Goal: Task Accomplishment & Management: Manage account settings

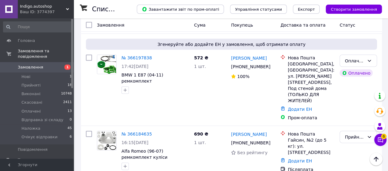
scroll to position [621, 0]
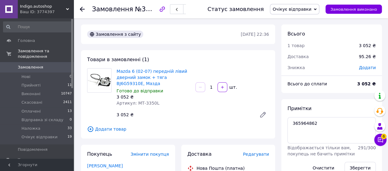
click at [34, 65] on span "Замовлення" at bounding box center [30, 68] width 25 height 6
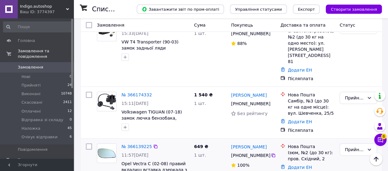
scroll to position [1117, 0]
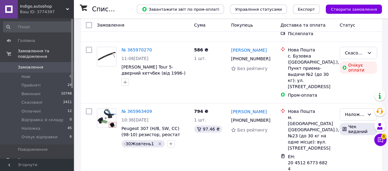
scroll to position [1240, 0]
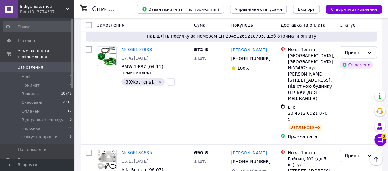
scroll to position [810, 0]
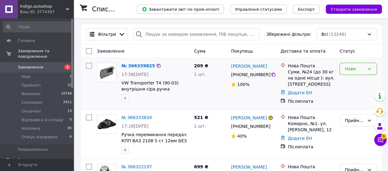
click at [352, 65] on div "Нове" at bounding box center [357, 69] width 37 height 12
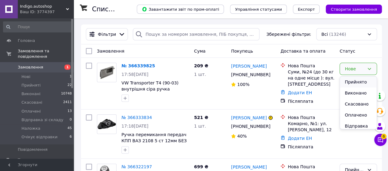
click at [355, 79] on li "Прийнято" at bounding box center [357, 82] width 37 height 11
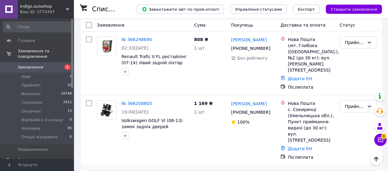
scroll to position [797, 0]
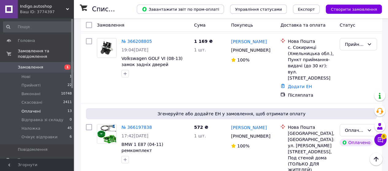
click at [31, 109] on span "Оплачені" at bounding box center [30, 112] width 19 height 6
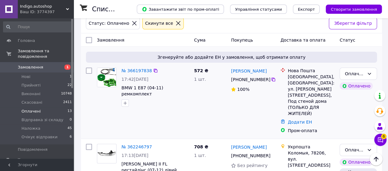
scroll to position [31, 0]
click at [132, 70] on link "№ 366197838" at bounding box center [136, 71] width 30 height 5
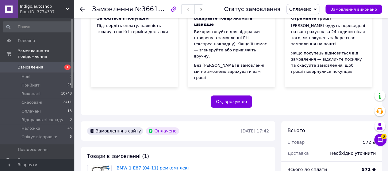
scroll to position [214, 0]
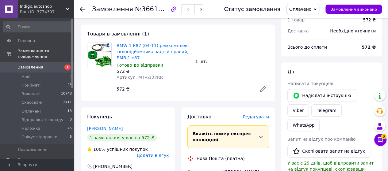
click at [150, 75] on span "Артикул: МТ-6322RR" at bounding box center [139, 77] width 46 height 5
copy span "6322RR"
click at [311, 12] on span "Оплачено" at bounding box center [300, 9] width 22 height 5
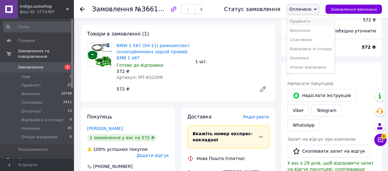
click at [312, 21] on li "Прийнято" at bounding box center [310, 21] width 48 height 9
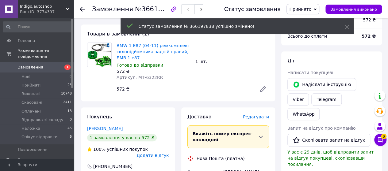
click at [254, 115] on span "Редагувати" at bounding box center [256, 117] width 26 height 5
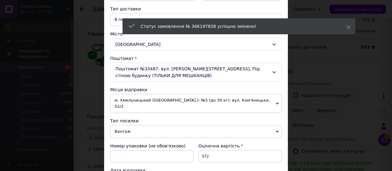
scroll to position [153, 0]
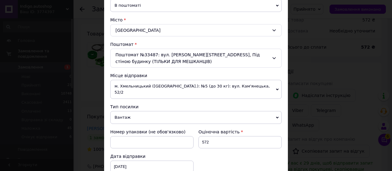
click at [147, 88] on span "м. Хмельницький (Хмельницька обл.): №5 (до 30 кг): вул. Кам'янецька, 52/2" at bounding box center [196, 89] width 172 height 19
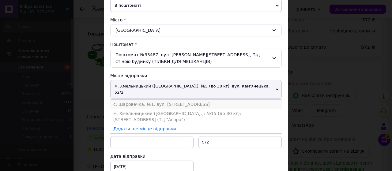
click at [142, 100] on li "с. Шаровечка: №1: вул. Центральна, 100/2" at bounding box center [196, 104] width 172 height 9
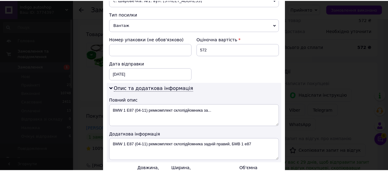
scroll to position [276, 0]
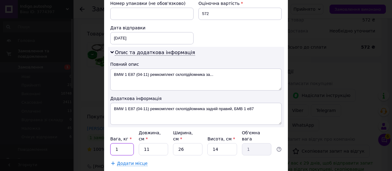
click at [123, 143] on input "1" at bounding box center [122, 149] width 24 height 12
type input "0.5"
type input "2"
type input "0.18"
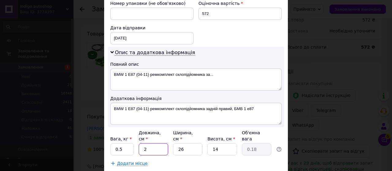
type input "20"
type input "1.82"
type input "20"
type input "2"
type input "0.14"
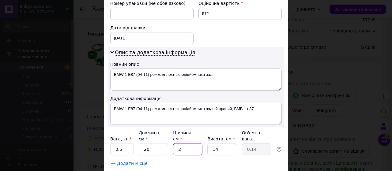
type input "20"
type input "1.4"
type input "20"
type input "5"
type input "0.5"
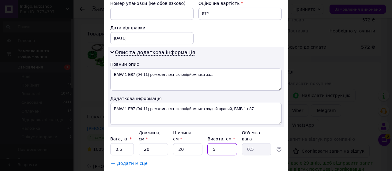
type input "5"
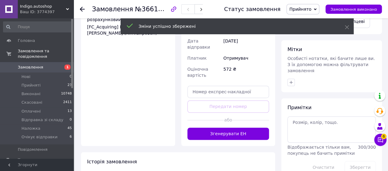
scroll to position [490, 0]
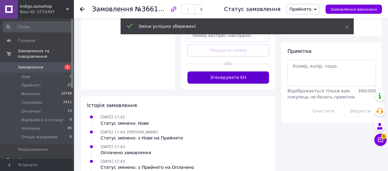
click at [217, 71] on button "Згенерувати ЕН" at bounding box center [228, 77] width 82 height 12
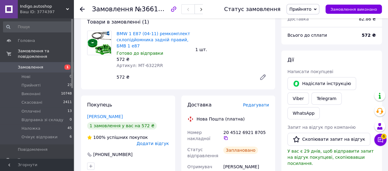
scroll to position [214, 0]
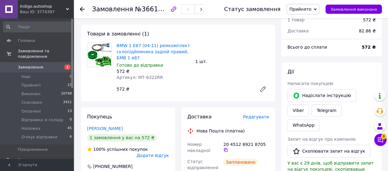
click at [153, 75] on span "Артикул: МТ-6322RR" at bounding box center [139, 77] width 46 height 5
copy span "6322RR"
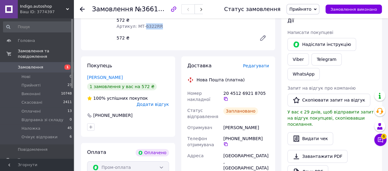
scroll to position [306, 0]
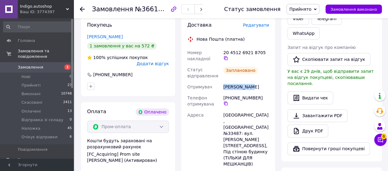
drag, startPoint x: 223, startPoint y: 74, endPoint x: 253, endPoint y: 74, distance: 30.0
click at [253, 81] on div "Роман Тихий" at bounding box center [246, 86] width 48 height 11
copy div "Роман Тихий"
click at [228, 56] on icon at bounding box center [225, 58] width 5 height 5
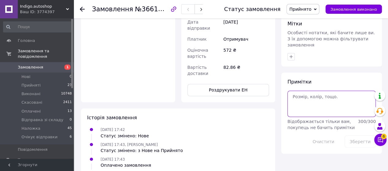
click at [305, 91] on textarea at bounding box center [331, 104] width 88 height 26
paste textarea "Замовлення № 366343606"
type textarea "Замовлення № 366343606"
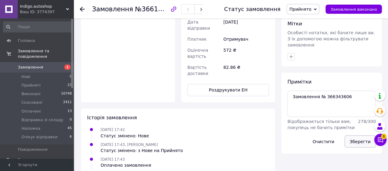
click at [357, 135] on button "Зберегти" at bounding box center [359, 141] width 31 height 12
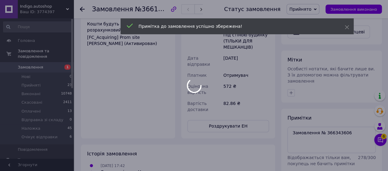
scroll to position [368, 0]
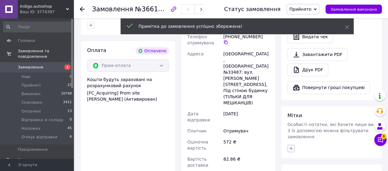
click at [290, 146] on icon "button" at bounding box center [290, 148] width 5 height 5
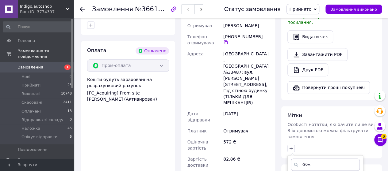
type input "-30ж"
checkbox input "true"
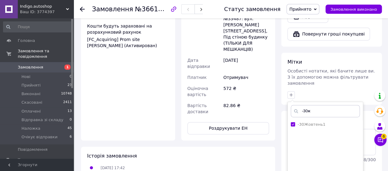
scroll to position [460, 0]
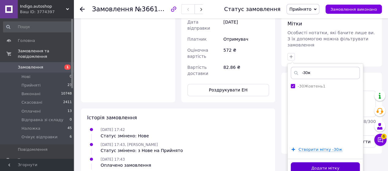
click at [307, 162] on button "Додати мітку" at bounding box center [324, 168] width 69 height 12
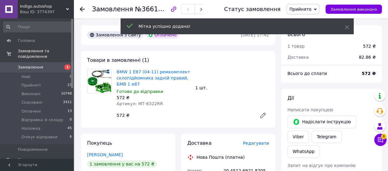
scroll to position [184, 0]
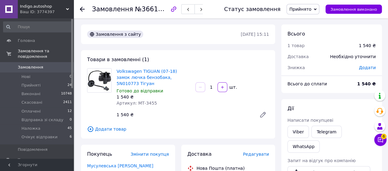
click at [148, 101] on span "Артикул: МТ-3455" at bounding box center [136, 103] width 40 height 5
copy span "3455"
